Goal: Transaction & Acquisition: Purchase product/service

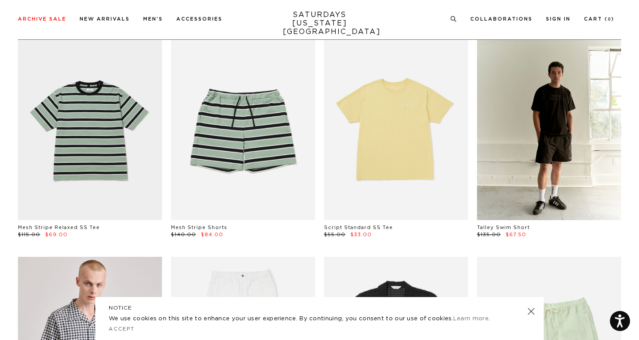
scroll to position [275, 0]
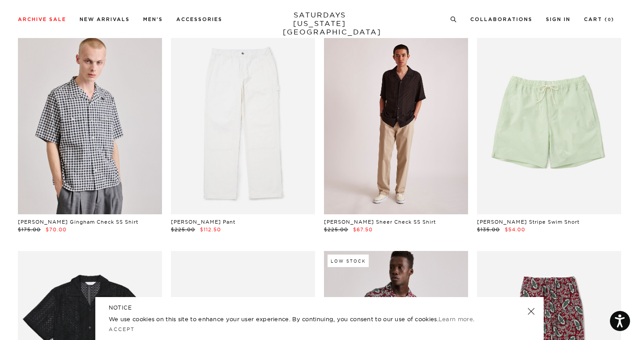
click at [438, 193] on link at bounding box center [396, 124] width 144 height 180
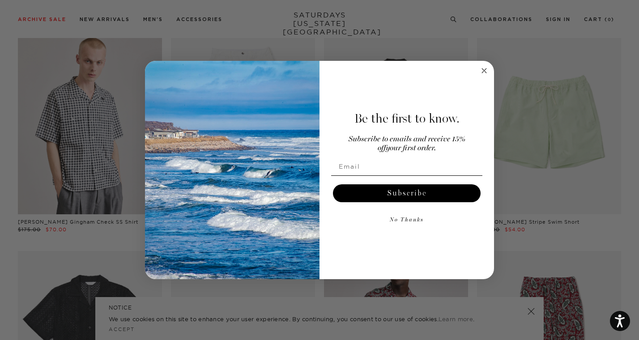
click at [482, 70] on circle "Close dialog" at bounding box center [485, 71] width 10 height 10
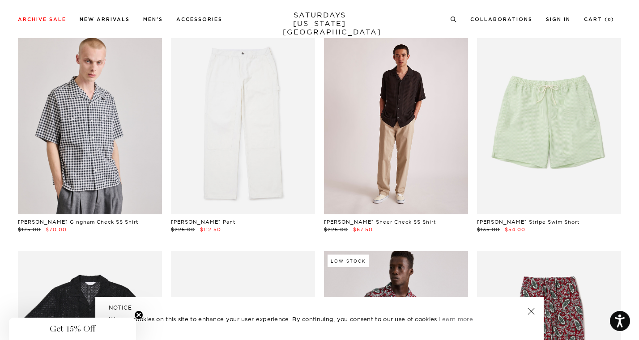
click at [409, 132] on link at bounding box center [396, 124] width 144 height 180
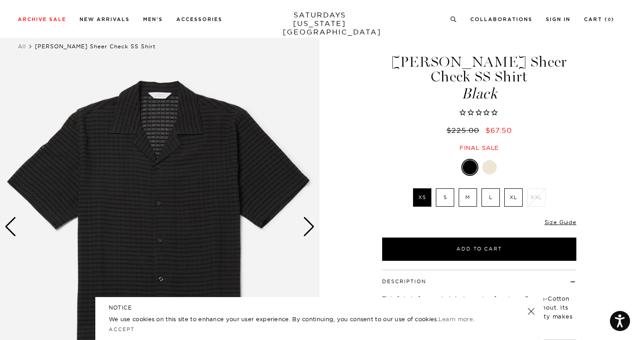
scroll to position [30, 0]
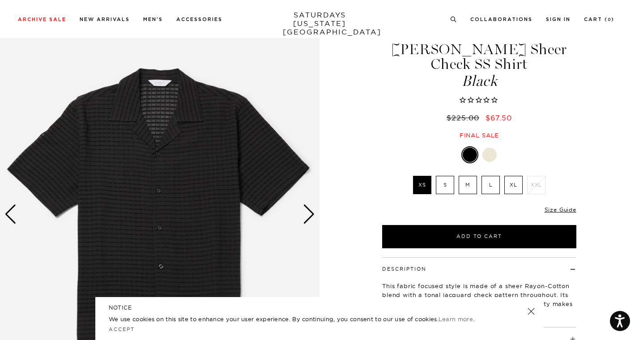
click at [311, 218] on div "Next slide" at bounding box center [309, 215] width 12 height 20
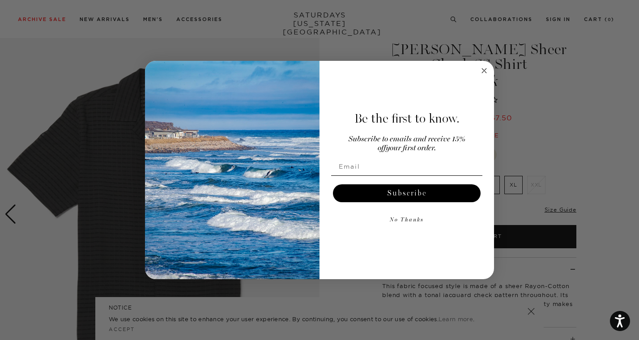
click at [311, 218] on img "POPUP Form" at bounding box center [232, 170] width 175 height 218
click at [487, 68] on circle "Close dialog" at bounding box center [485, 71] width 10 height 10
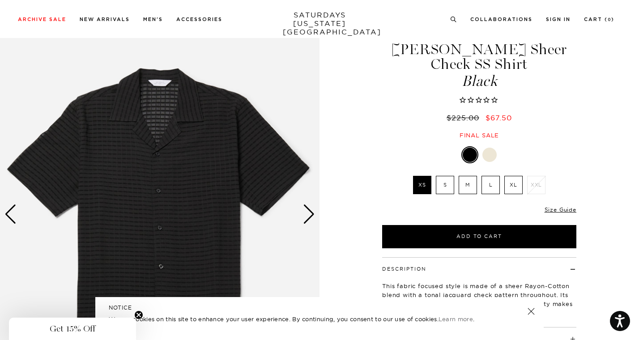
click at [304, 224] on div "Next slide" at bounding box center [309, 215] width 12 height 20
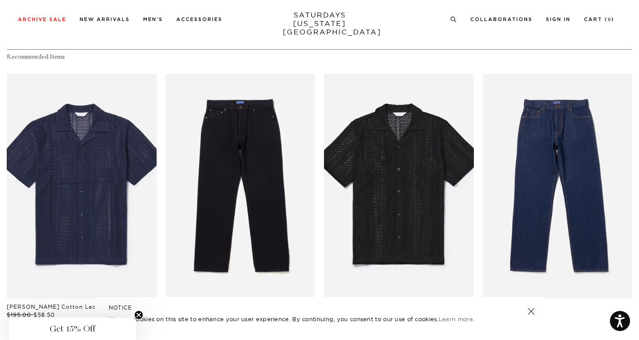
scroll to position [422, 1]
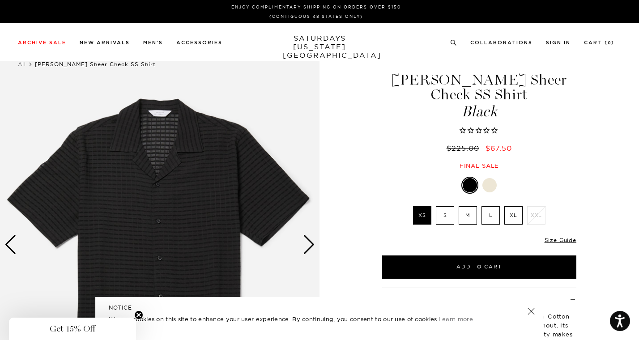
click at [312, 236] on div "Next slide" at bounding box center [309, 245] width 12 height 20
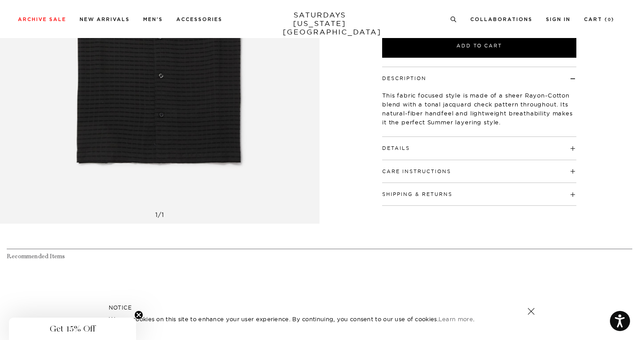
scroll to position [174, 0]
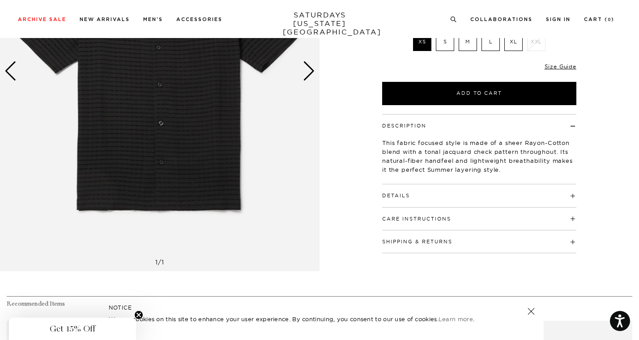
click at [449, 184] on h4 "Details" at bounding box center [479, 191] width 194 height 15
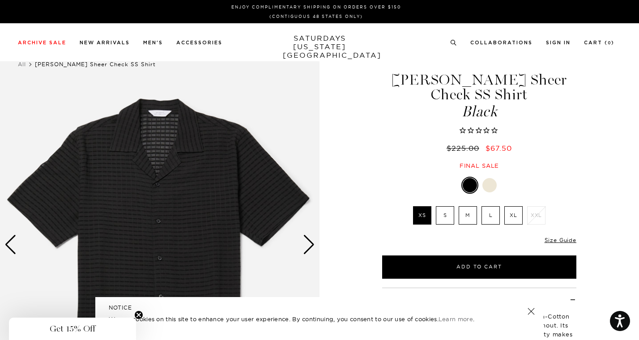
scroll to position [0, 1]
click at [490, 178] on div at bounding box center [490, 185] width 14 height 14
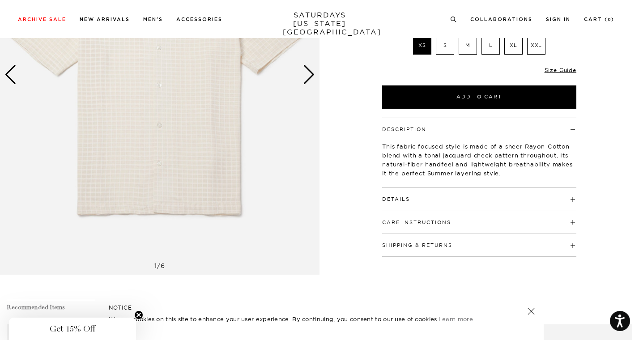
scroll to position [129, 0]
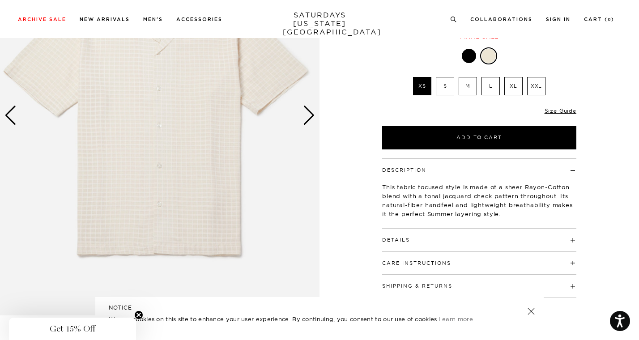
click at [308, 119] on div "Next slide" at bounding box center [309, 116] width 12 height 20
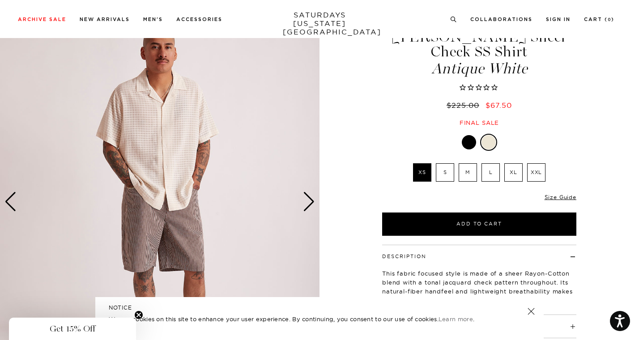
scroll to position [33, 0]
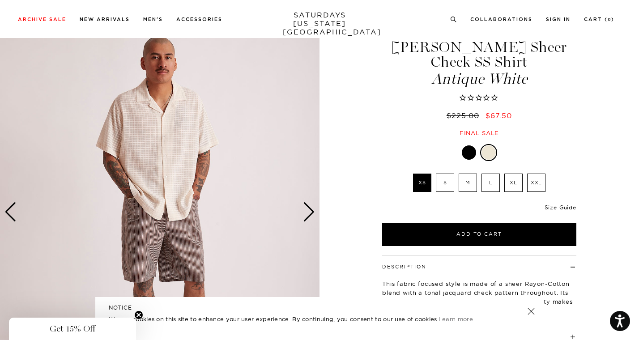
click at [309, 215] on div "Next slide" at bounding box center [309, 212] width 12 height 20
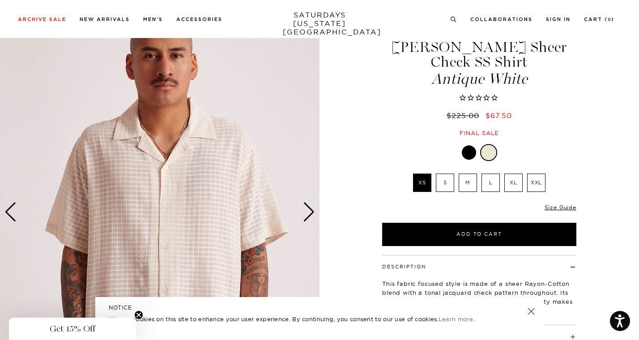
click at [309, 215] on div "Next slide" at bounding box center [309, 212] width 12 height 20
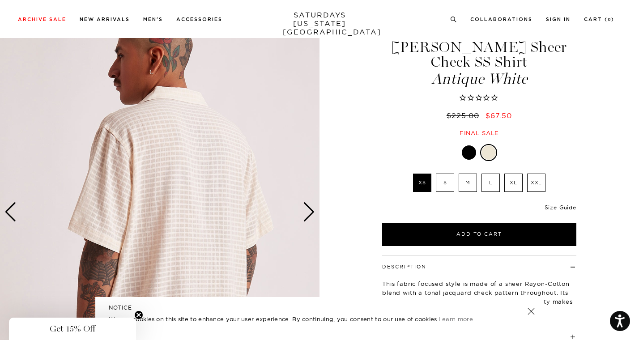
click at [309, 215] on div "Next slide" at bounding box center [309, 212] width 12 height 20
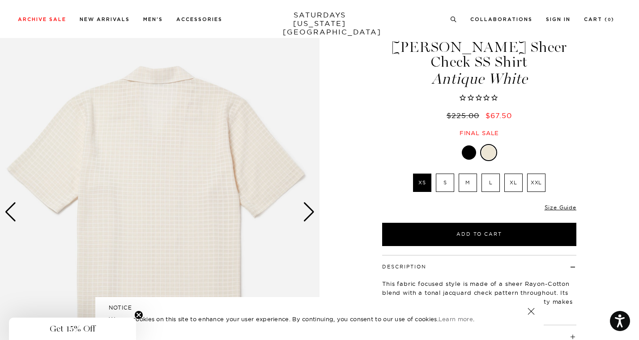
click at [309, 215] on div "Next slide" at bounding box center [309, 212] width 12 height 20
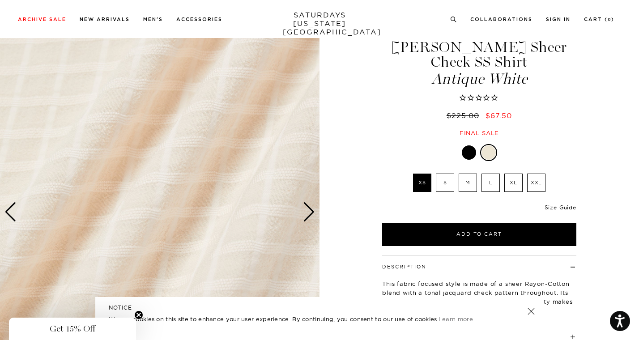
click at [309, 215] on div "Next slide" at bounding box center [309, 212] width 12 height 20
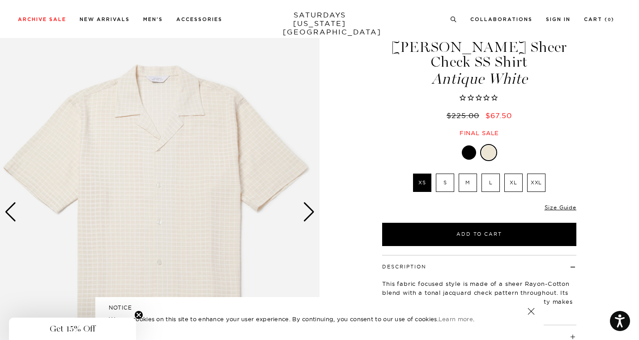
click at [309, 215] on div "Next slide" at bounding box center [309, 212] width 12 height 20
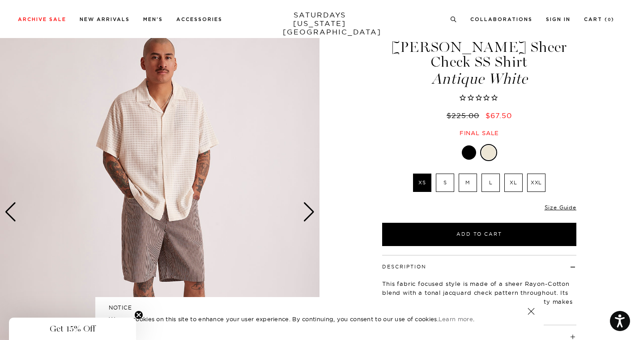
click at [467, 146] on div at bounding box center [469, 153] width 14 height 14
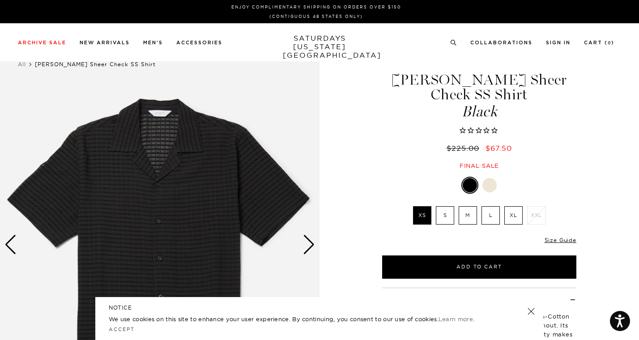
click at [309, 246] on div "Next slide" at bounding box center [309, 245] width 12 height 20
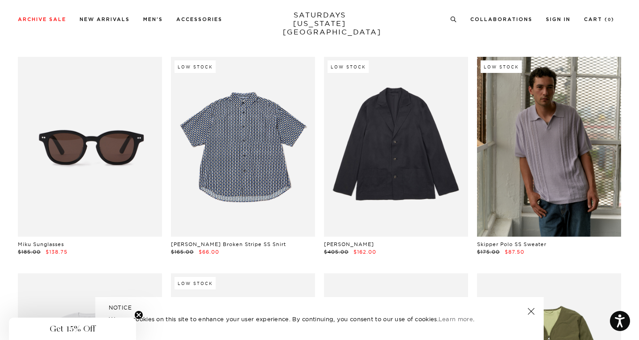
scroll to position [4592, 0]
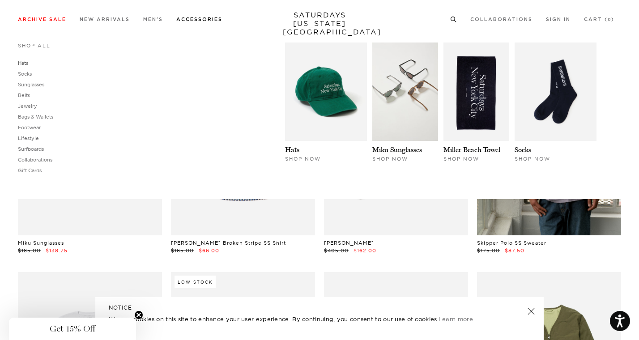
click at [26, 63] on link "Hats" at bounding box center [23, 63] width 10 height 6
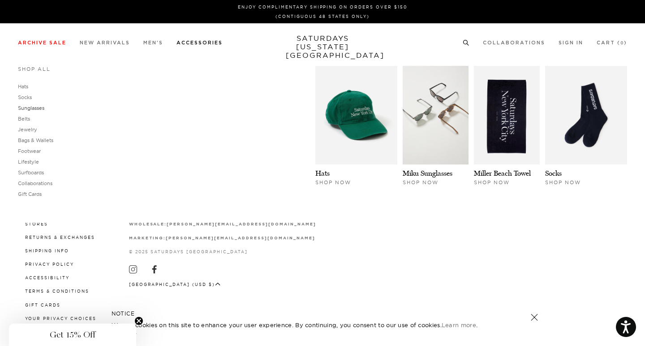
click at [31, 107] on link "Sunglasses" at bounding box center [31, 108] width 26 height 6
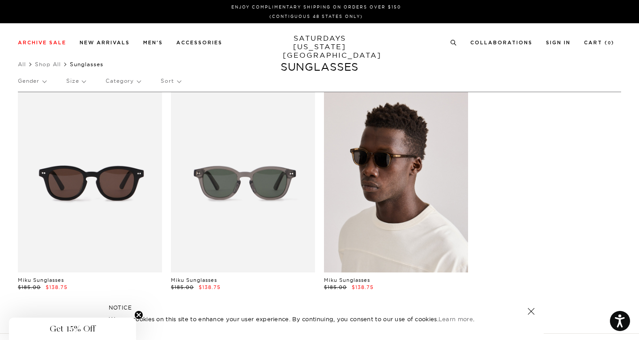
click at [384, 216] on link at bounding box center [396, 182] width 144 height 180
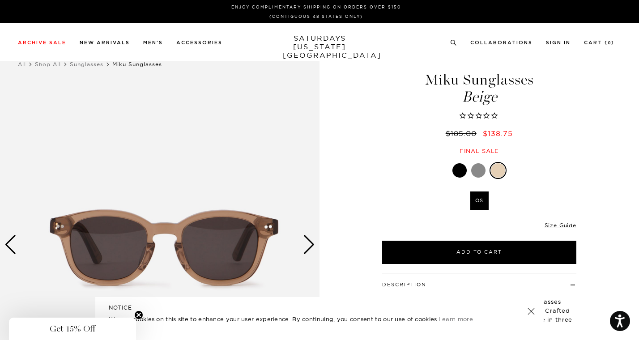
click at [308, 241] on div "Next slide" at bounding box center [309, 245] width 12 height 20
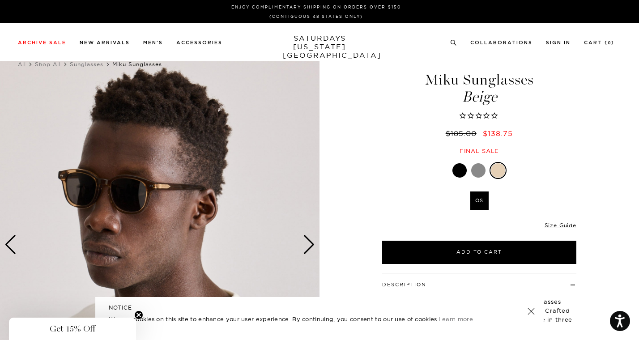
click at [308, 241] on div "Next slide" at bounding box center [309, 245] width 12 height 20
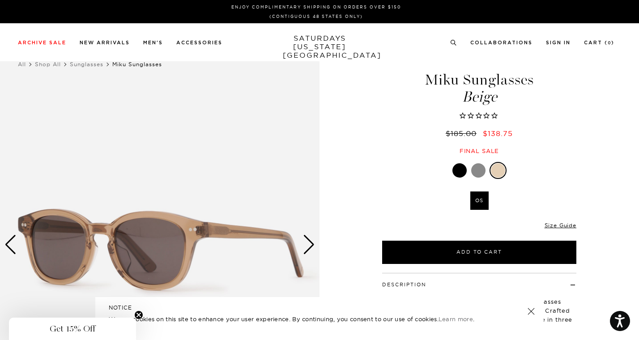
click at [308, 241] on div "Next slide" at bounding box center [309, 245] width 12 height 20
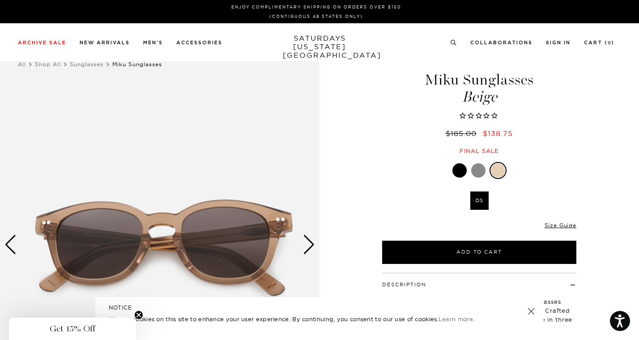
click at [308, 241] on div "Next slide" at bounding box center [309, 245] width 12 height 20
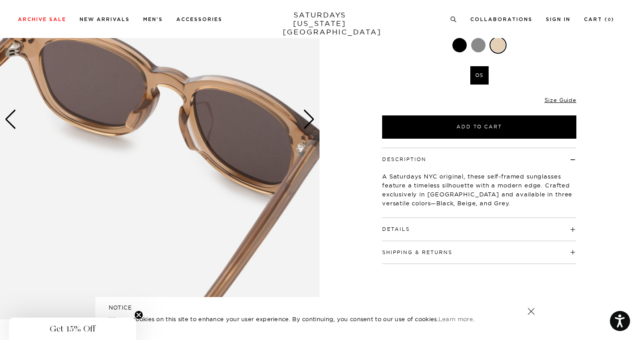
scroll to position [118, 0]
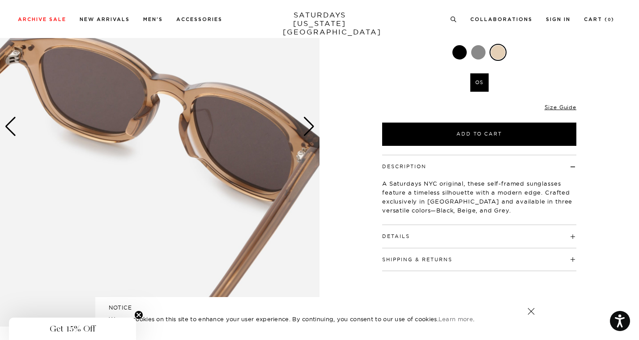
click at [394, 244] on div "Details Crafted from Japanese acetate Featured in 3 seasonal colors: Black, Bei…" at bounding box center [479, 236] width 194 height 23
click at [399, 237] on button "Details" at bounding box center [396, 236] width 28 height 5
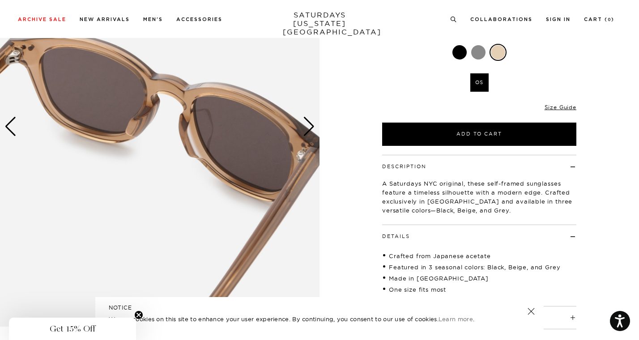
click at [482, 52] on div at bounding box center [478, 52] width 14 height 14
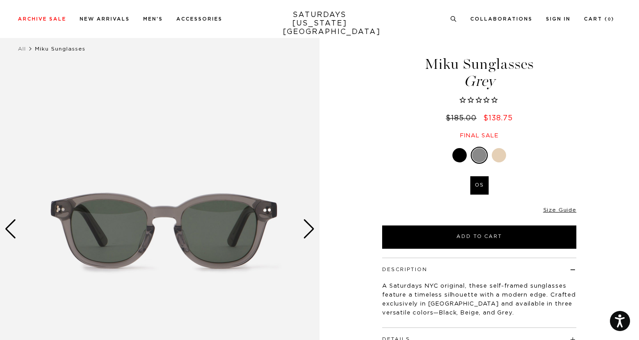
scroll to position [19, 0]
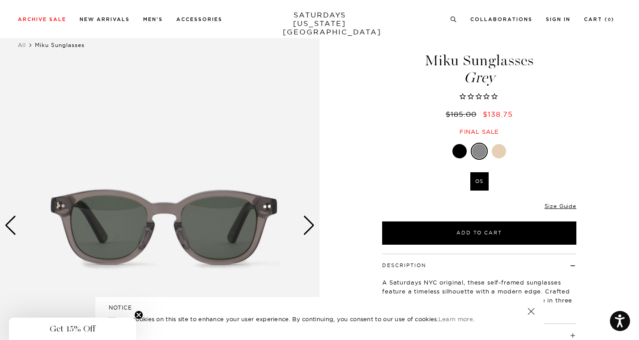
click at [463, 150] on div at bounding box center [460, 151] width 14 height 14
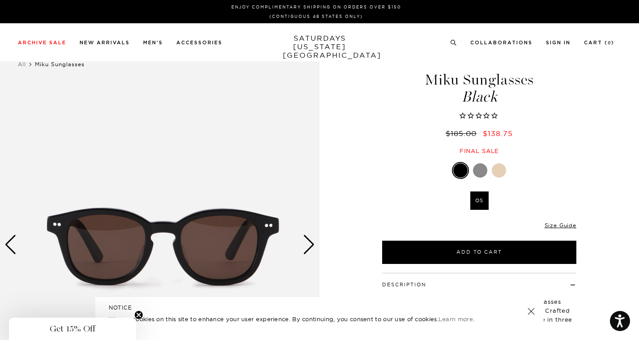
click at [501, 167] on div at bounding box center [499, 170] width 14 height 14
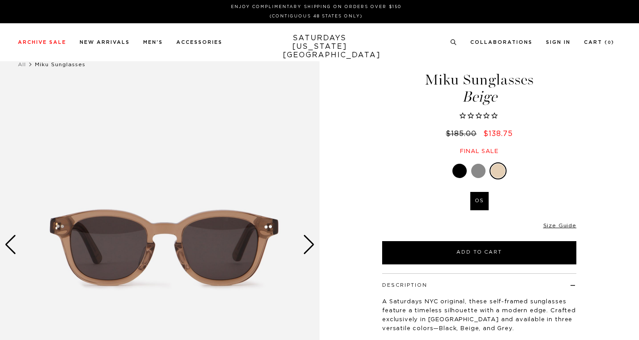
click at [308, 245] on div "Next slide" at bounding box center [309, 245] width 12 height 20
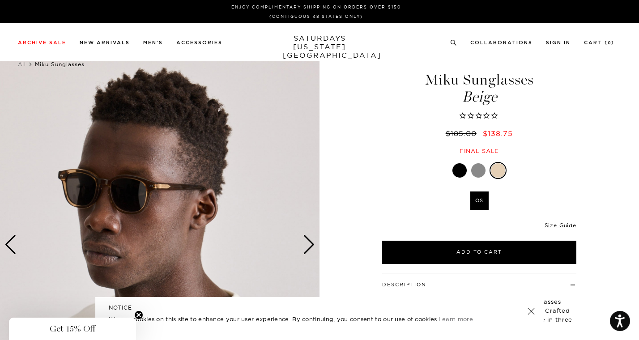
click at [308, 245] on div "Next slide" at bounding box center [309, 245] width 12 height 20
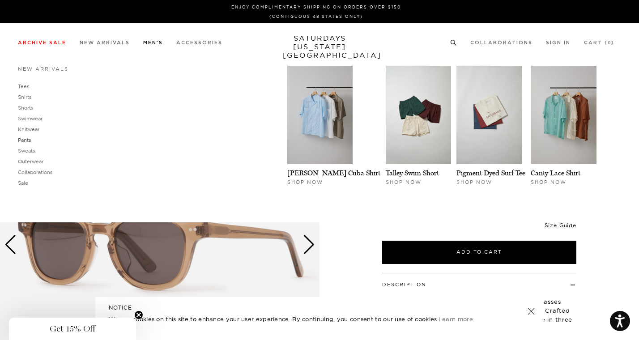
click at [27, 140] on link "Pants" at bounding box center [24, 140] width 13 height 6
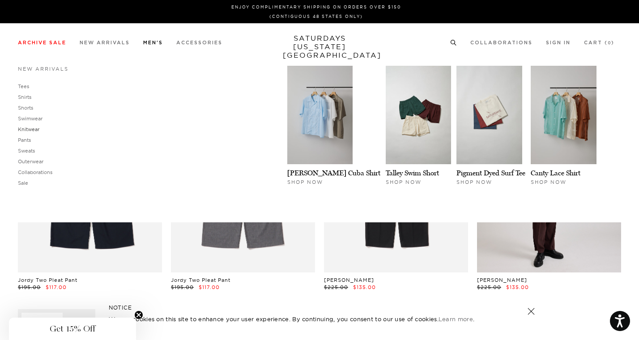
click at [30, 128] on link "Knitwear" at bounding box center [28, 129] width 21 height 6
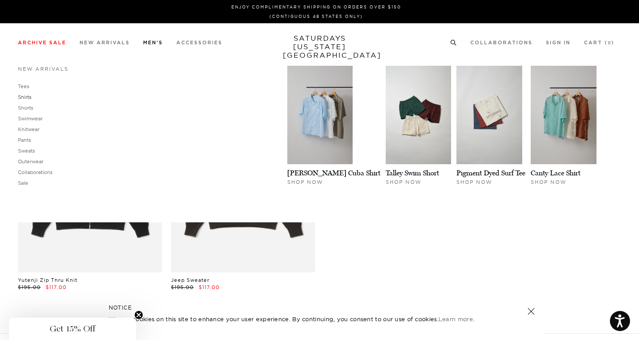
click at [26, 98] on link "Shirts" at bounding box center [24, 97] width 13 height 6
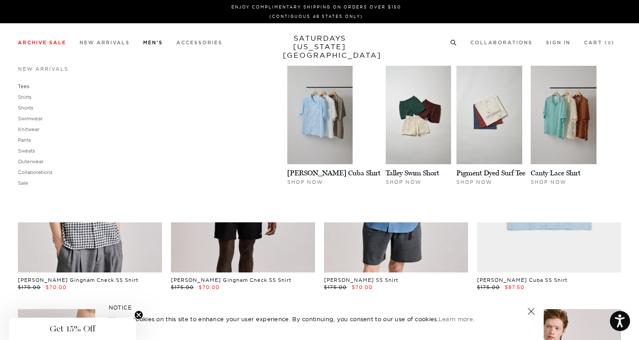
click at [25, 86] on link "Tees" at bounding box center [23, 86] width 11 height 6
